Goal: Information Seeking & Learning: Learn about a topic

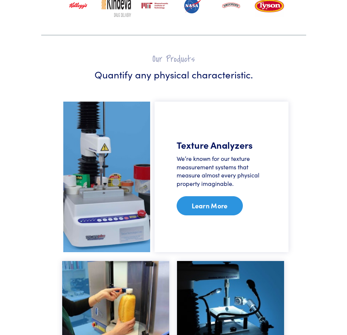
scroll to position [295, 0]
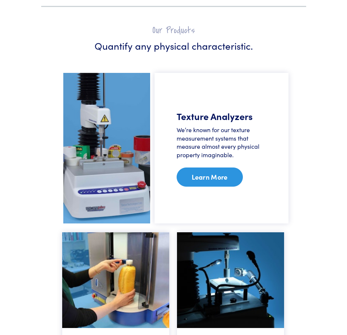
click at [205, 181] on link "Learn More" at bounding box center [210, 177] width 66 height 19
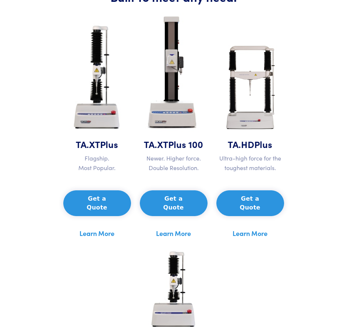
scroll to position [332, 0]
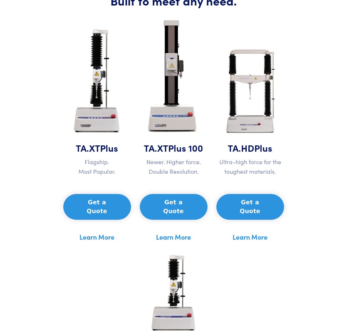
click at [101, 232] on link "Learn More" at bounding box center [97, 237] width 35 height 11
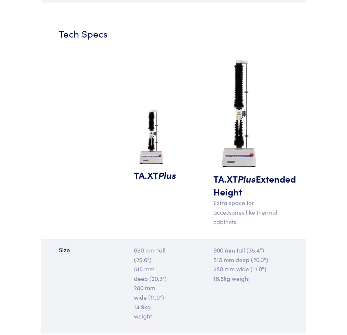
scroll to position [737, 0]
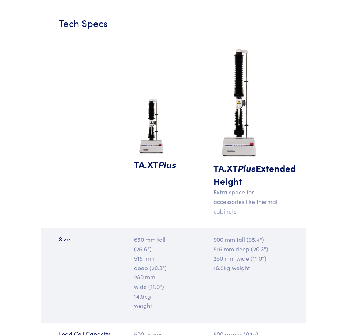
click at [155, 162] on h5 "TA.XT Plus" at bounding box center [151, 164] width 35 height 13
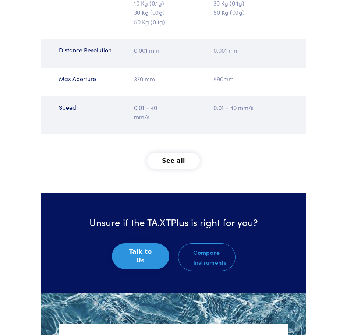
scroll to position [1105, 0]
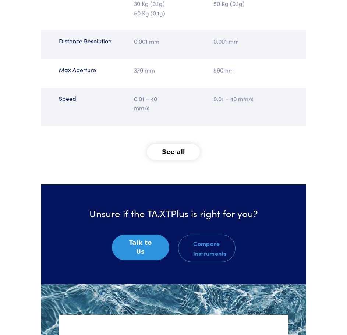
click at [169, 160] on button "See all" at bounding box center [173, 152] width 53 height 16
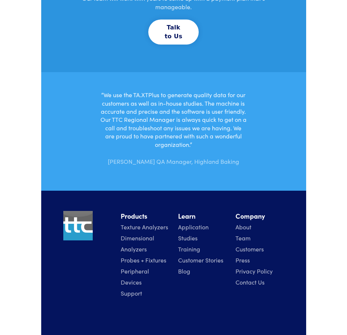
scroll to position [2579, 0]
